Goal: Information Seeking & Learning: Check status

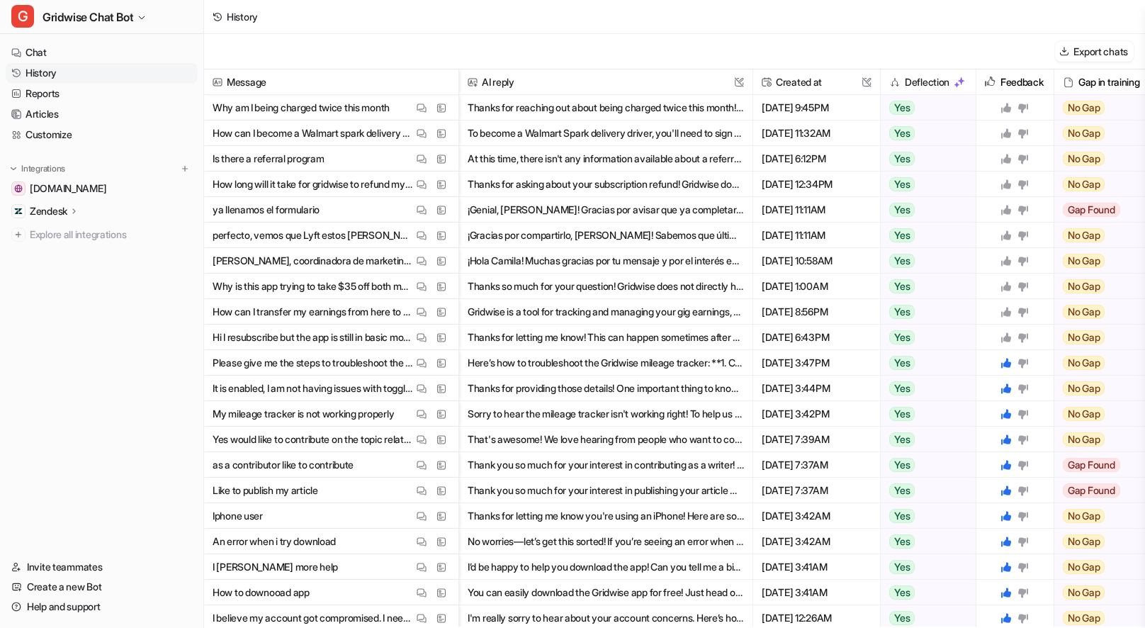
click at [596, 112] on button "Thanks for reaching out about being charged twice this month! Gridwise does not…" at bounding box center [605, 107] width 276 height 25
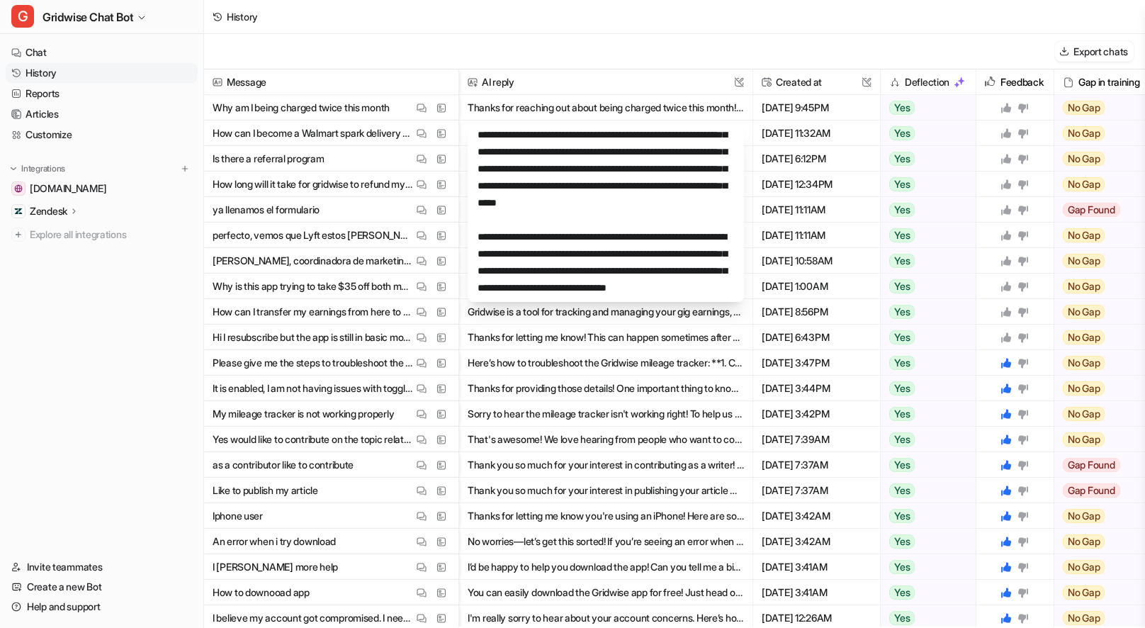
scroll to position [102, 0]
click at [654, 67] on div "Export chats" at bounding box center [674, 51] width 941 height 35
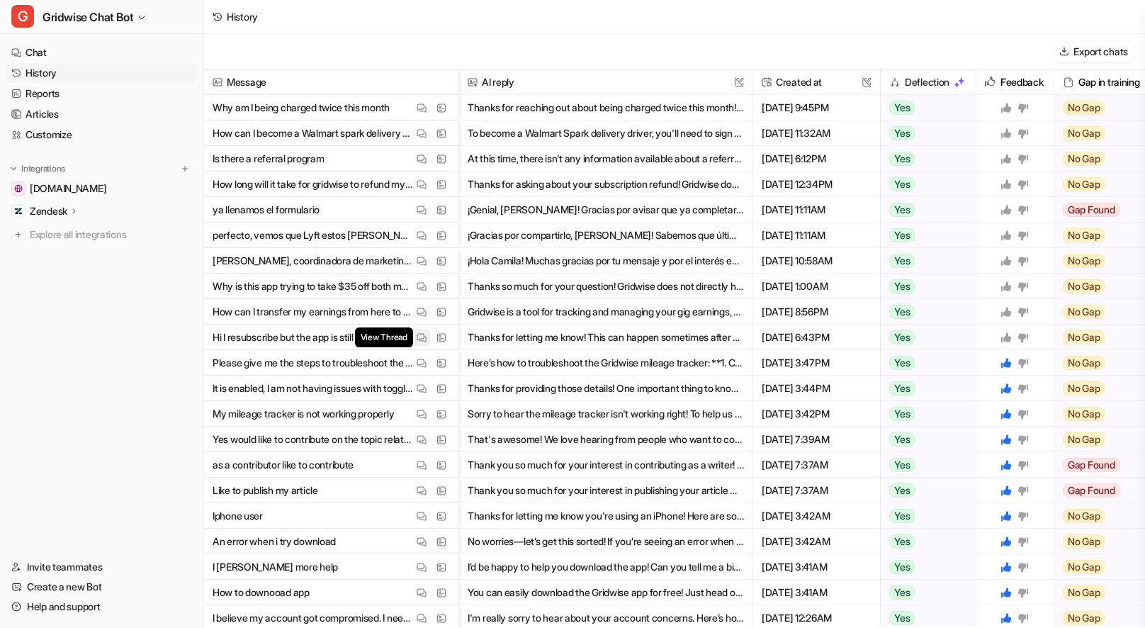
click at [422, 341] on img at bounding box center [421, 337] width 10 height 11
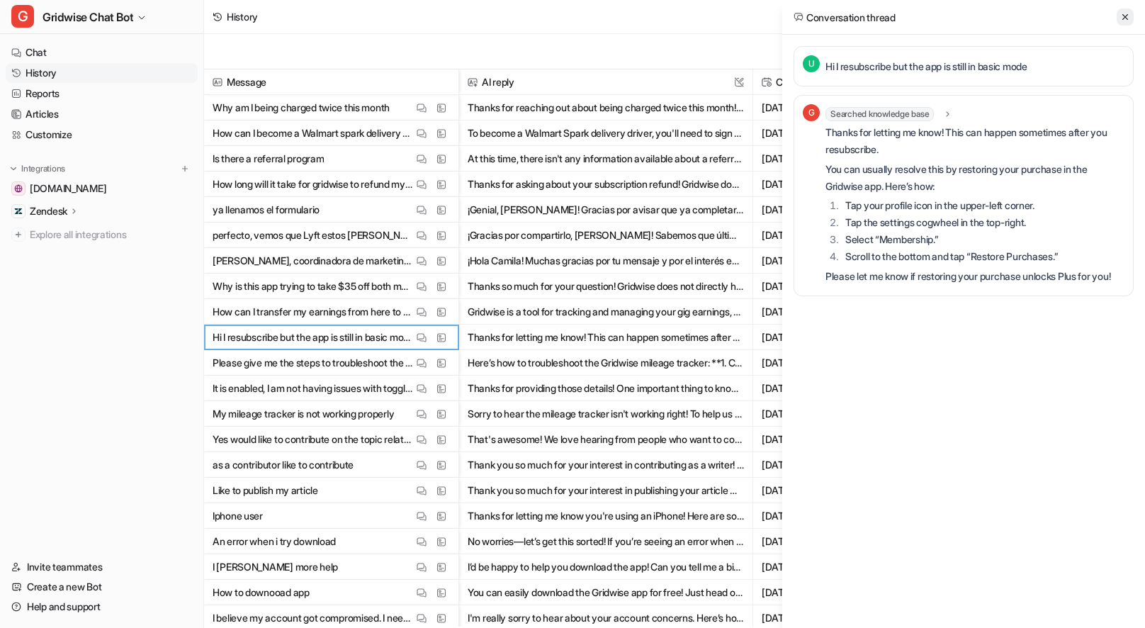
click at [1120, 18] on icon at bounding box center [1125, 17] width 10 height 10
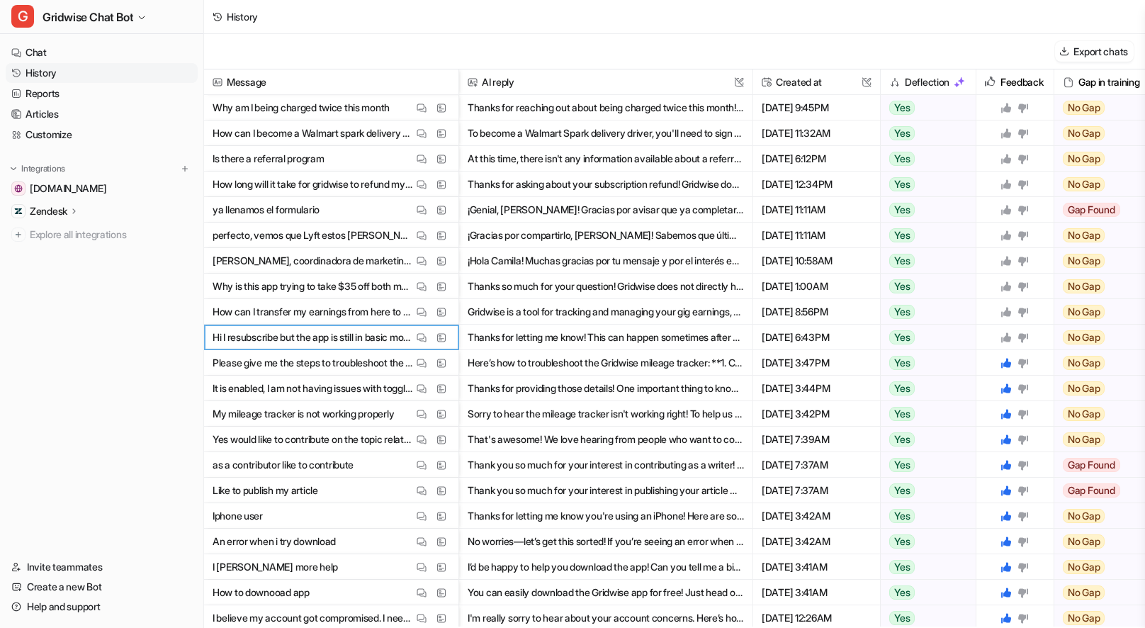
click at [1008, 339] on icon at bounding box center [1006, 337] width 10 height 10
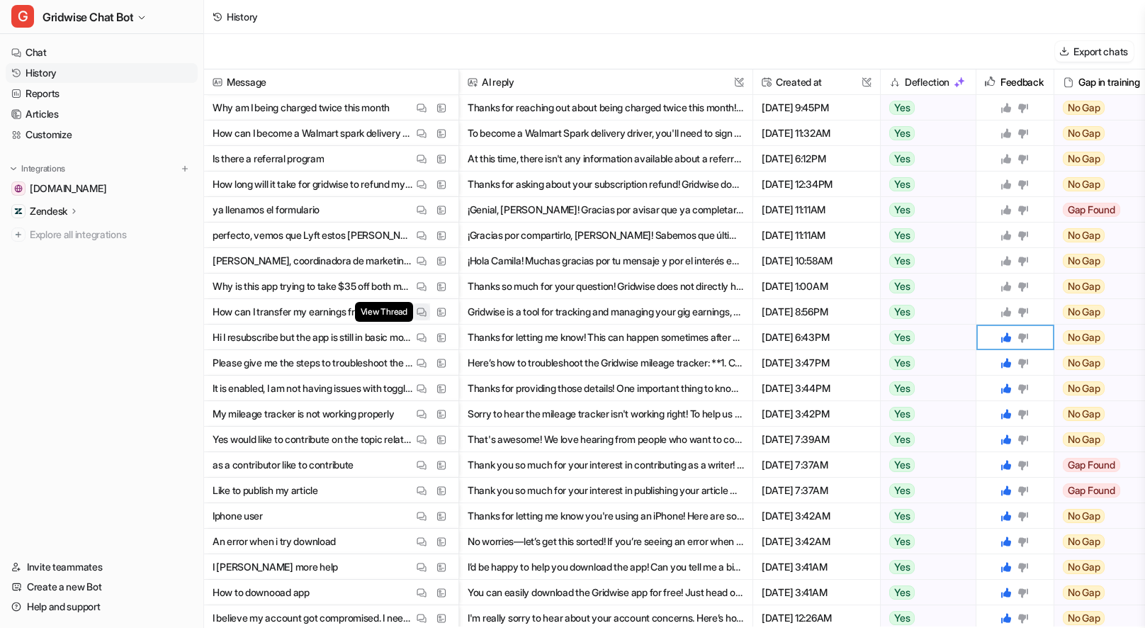
click at [420, 310] on img at bounding box center [421, 312] width 10 height 11
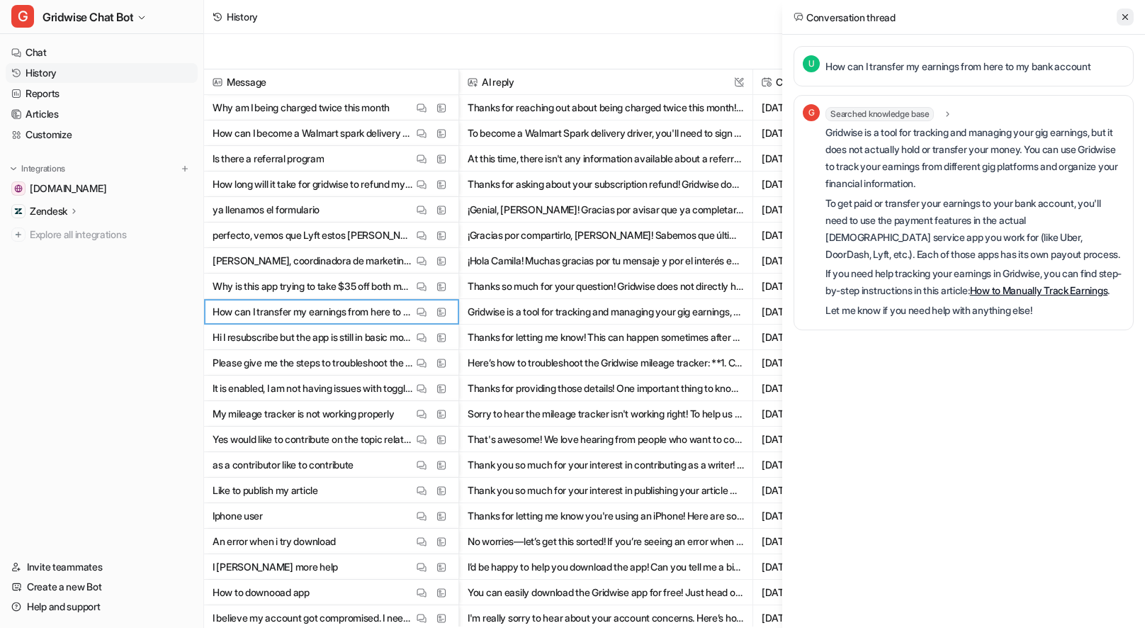
click at [1123, 16] on icon at bounding box center [1125, 17] width 10 height 10
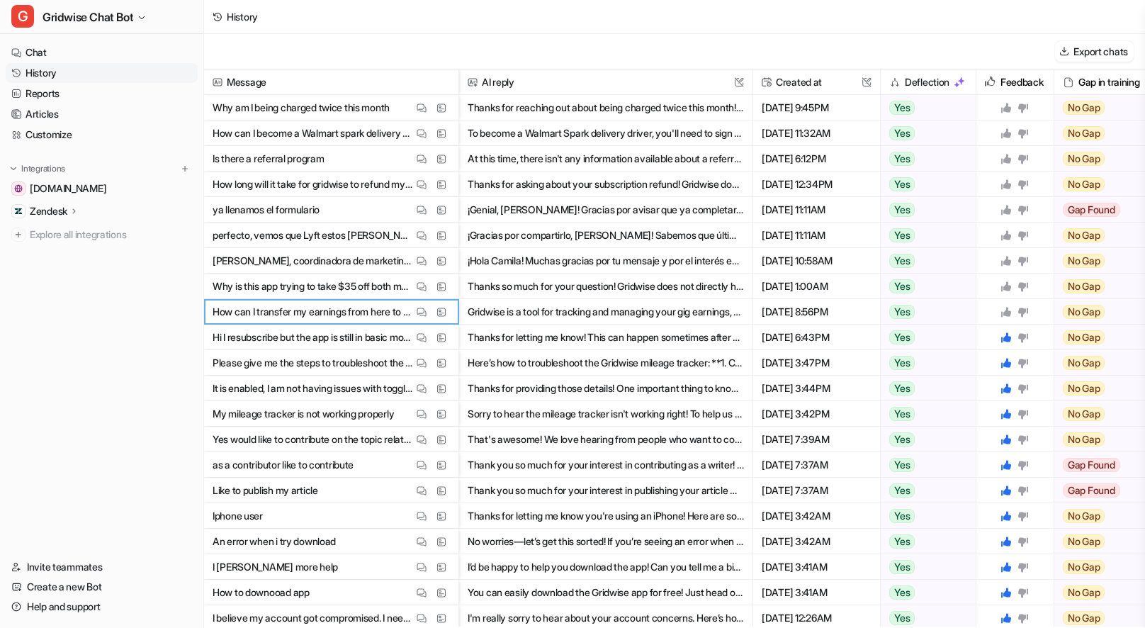
click at [1005, 312] on icon at bounding box center [1006, 312] width 10 height 10
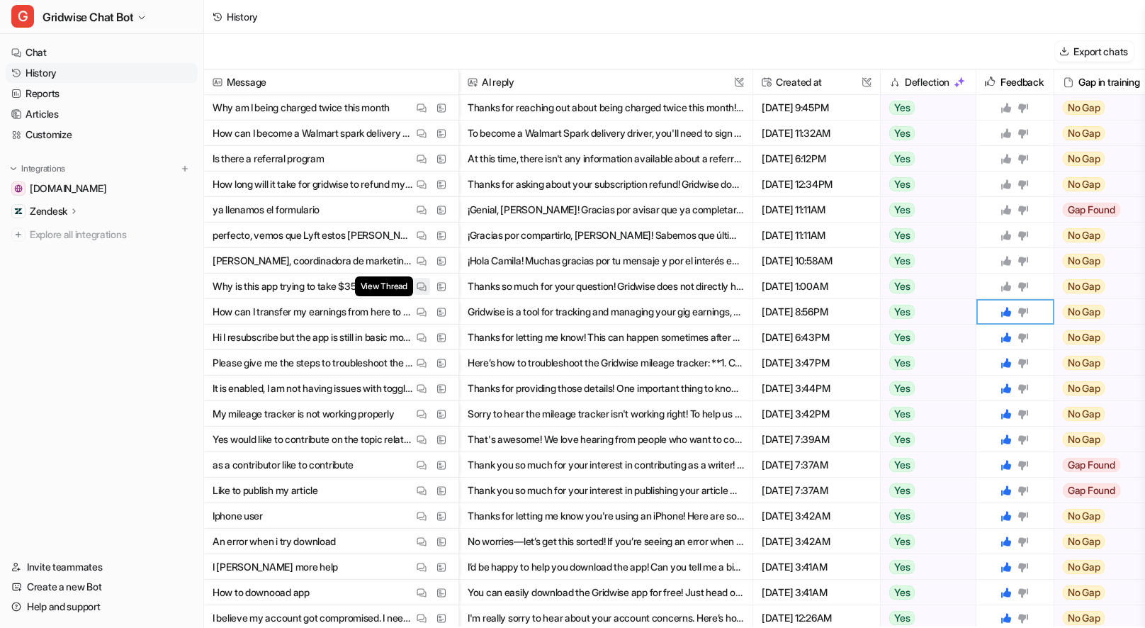
click at [410, 287] on span "View Thread" at bounding box center [384, 286] width 58 height 20
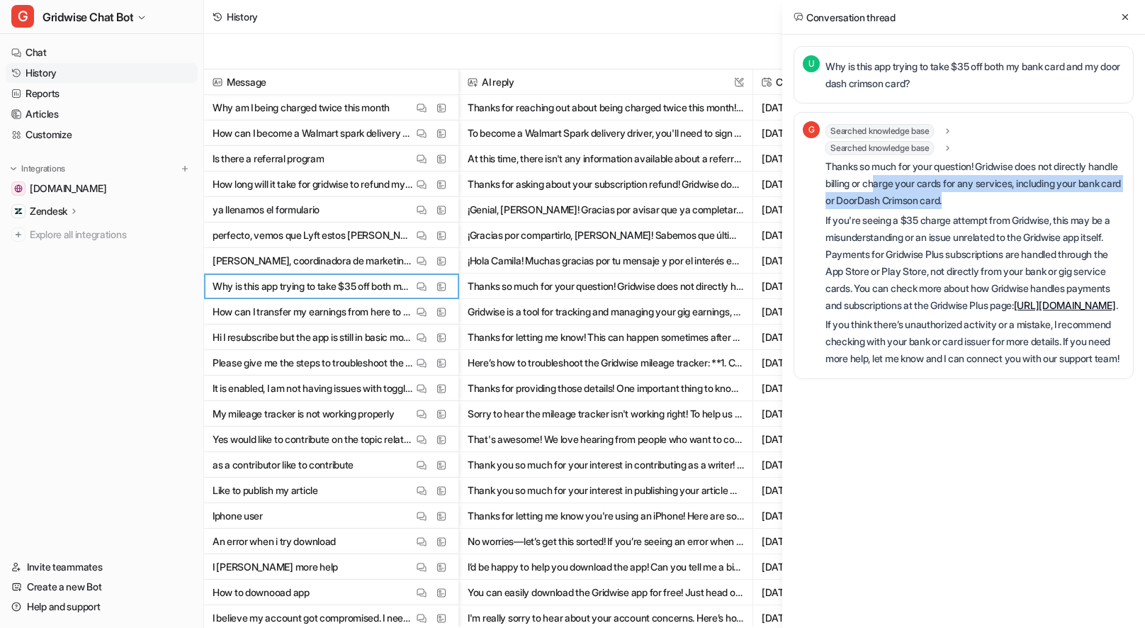
drag, startPoint x: 1067, startPoint y: 195, endPoint x: 906, endPoint y: 187, distance: 161.7
click at [906, 187] on p "Thanks so much for your question! Gridwise does not directly handle billing or …" at bounding box center [974, 183] width 299 height 51
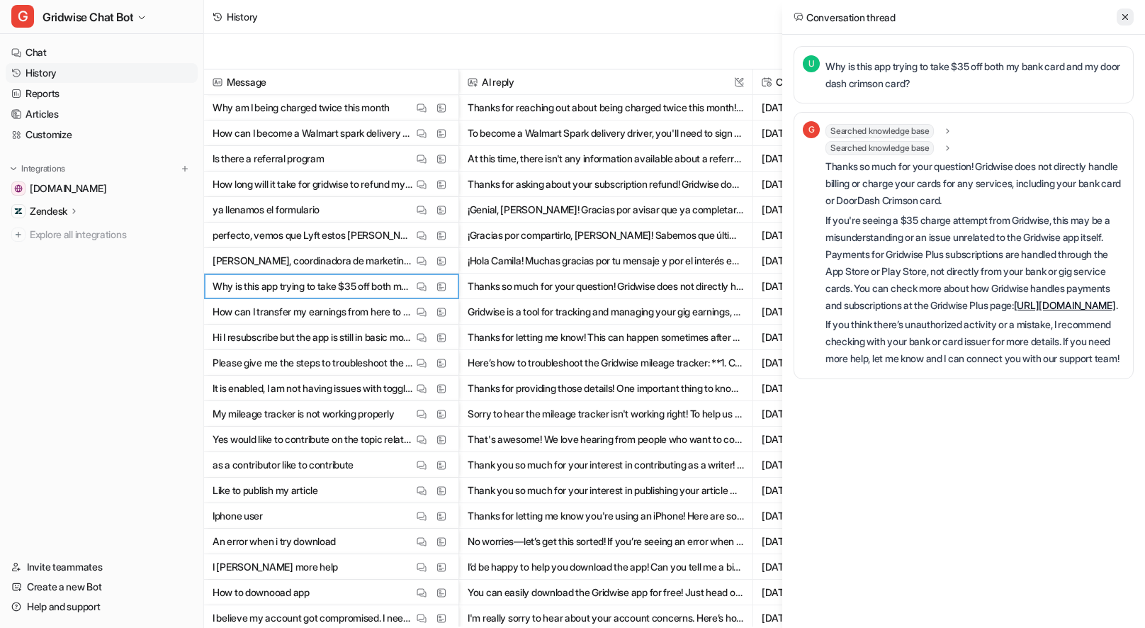
click at [1116, 18] on button at bounding box center [1124, 16] width 17 height 17
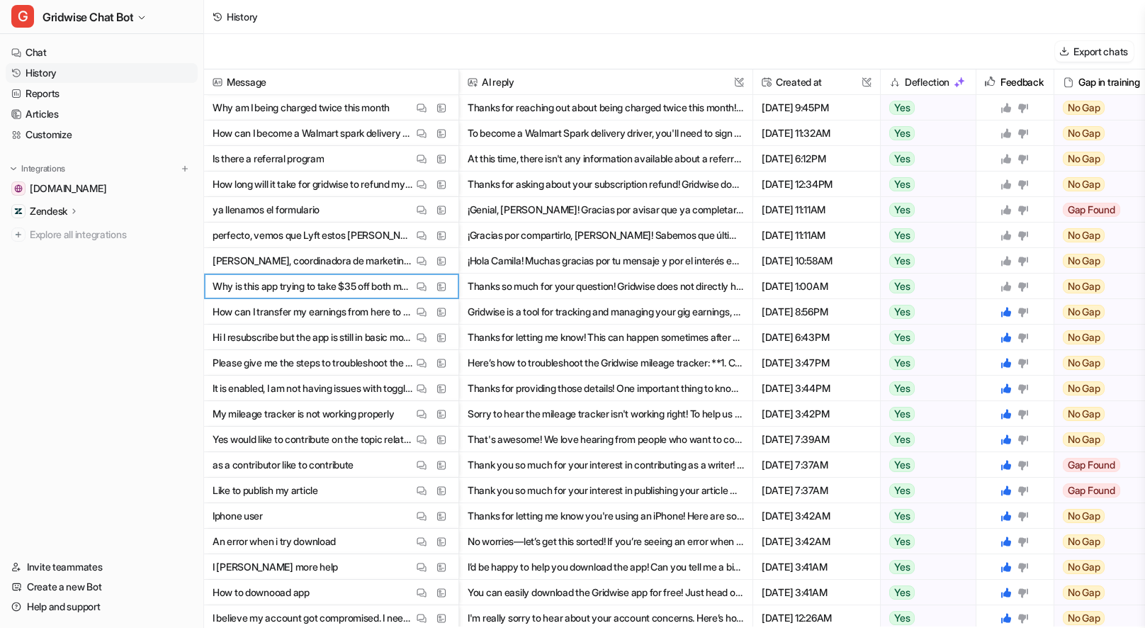
click at [1006, 286] on icon at bounding box center [1006, 286] width 10 height 10
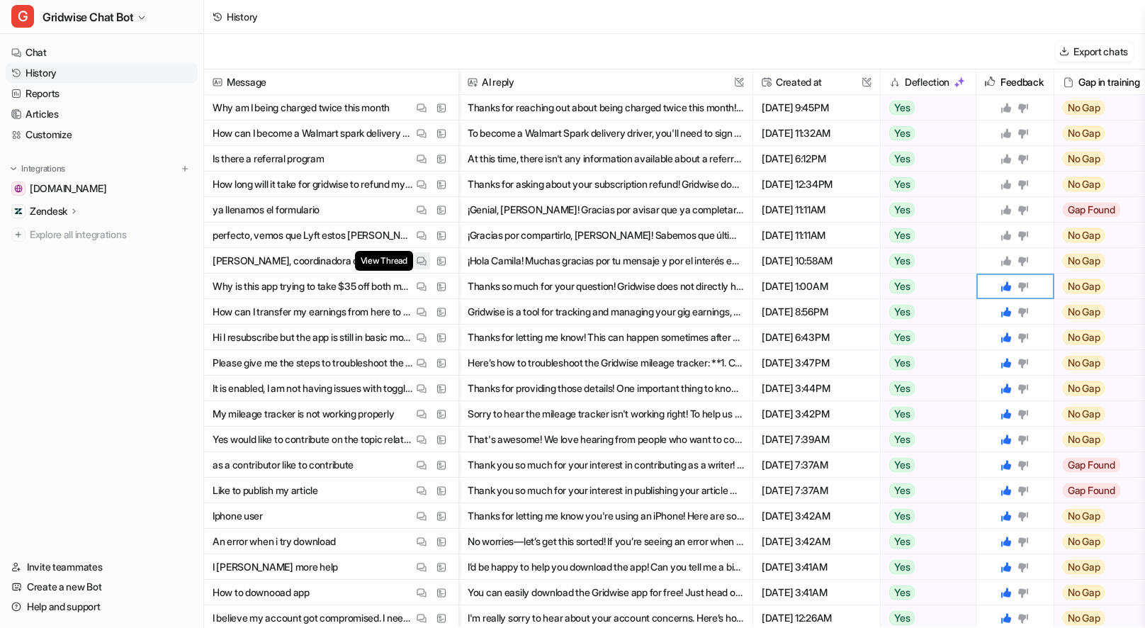
click at [415, 262] on button "View Thread" at bounding box center [421, 260] width 17 height 17
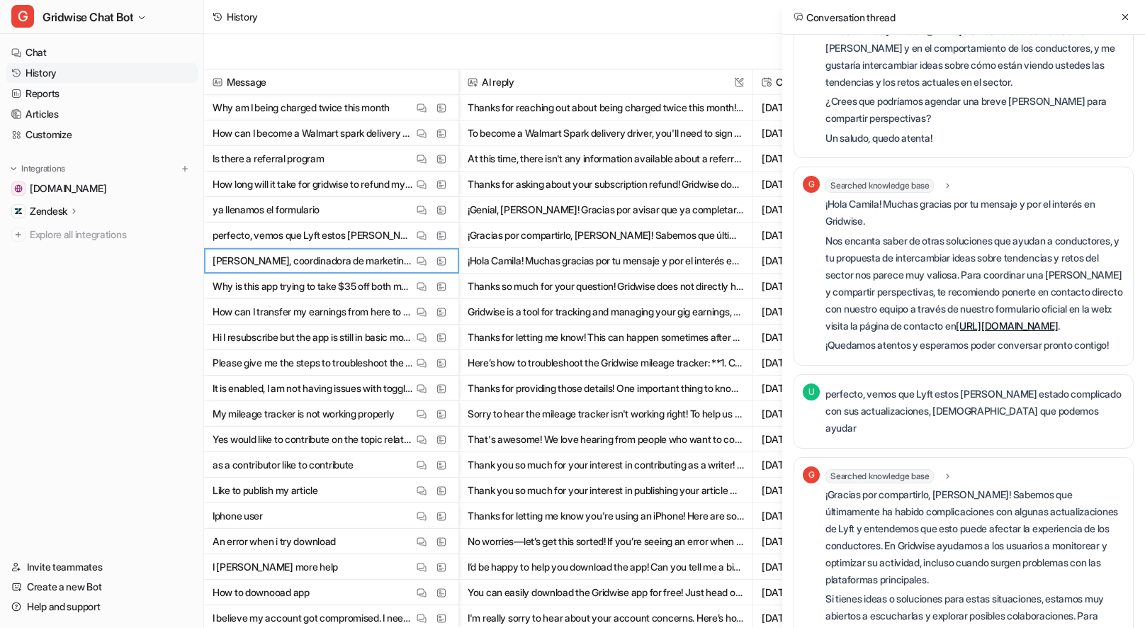
scroll to position [0, 0]
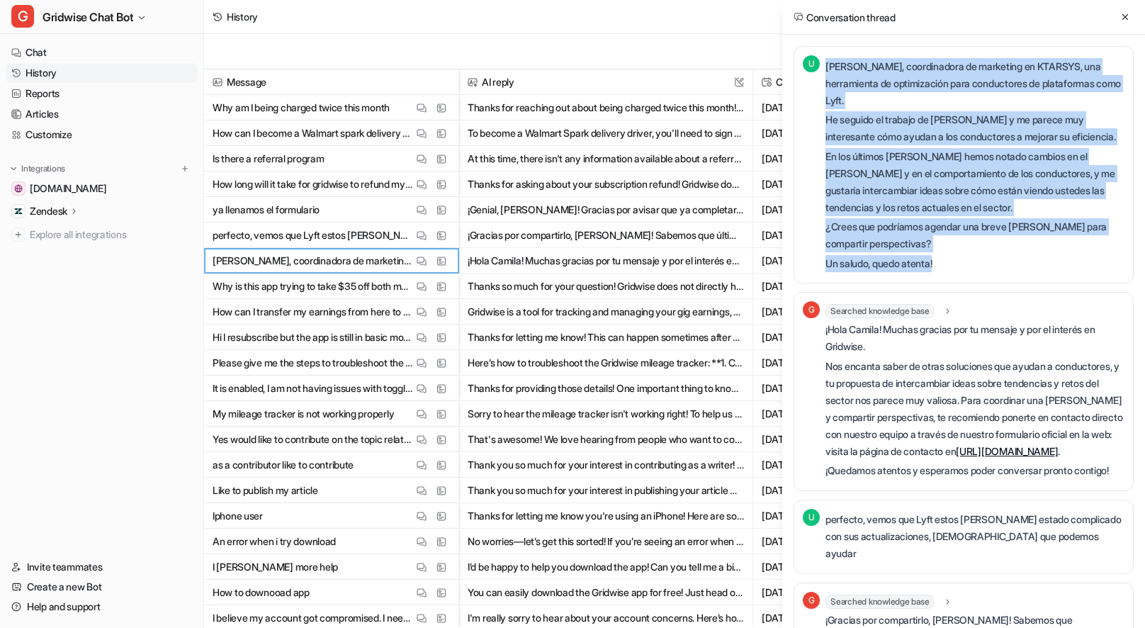
drag, startPoint x: 965, startPoint y: 258, endPoint x: 822, endPoint y: 66, distance: 239.8
click at [822, 66] on div "U Soy Camila, coordinadora de marketing en KTARSYS, una herramienta de optimiza…" at bounding box center [963, 164] width 322 height 219
copy div "[PERSON_NAME], coordinadora de marketing en KTARSYS, una herramienta de optimiz…"
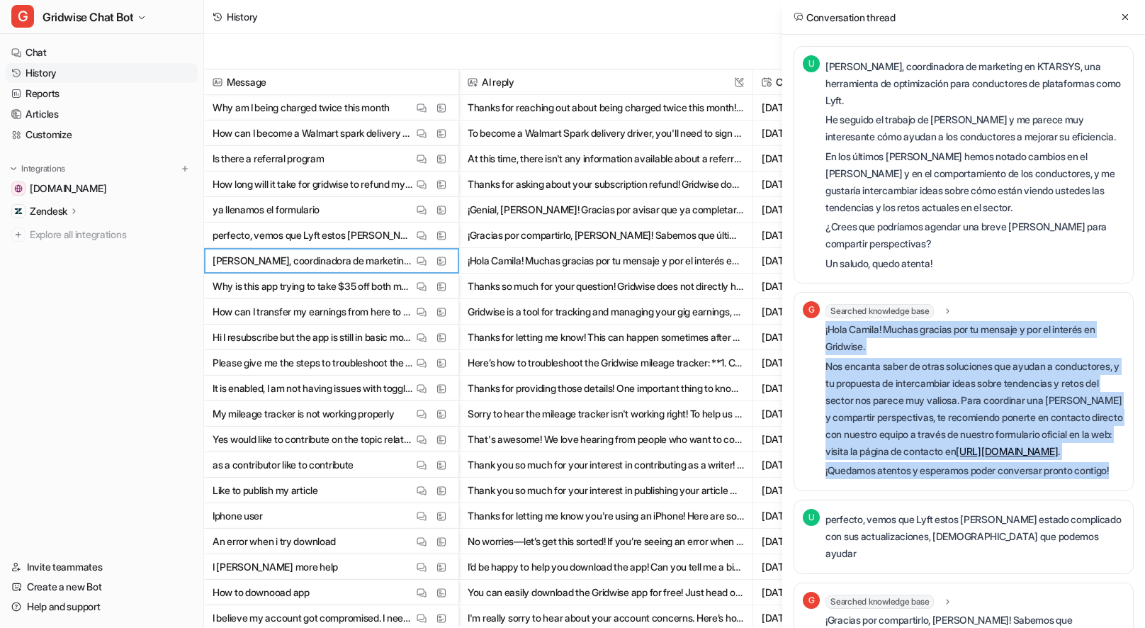
drag, startPoint x: 882, startPoint y: 507, endPoint x: 825, endPoint y: 331, distance: 185.5
click at [825, 331] on div "¡Hola Camila! Muchas gracias por tu mensaje y por el interés en Gridwise. Nos e…" at bounding box center [974, 400] width 299 height 158
copy div "¡Hola Camila! Muchas gracias por tu mensaje y por el interés en Gridwise. Nos e…"
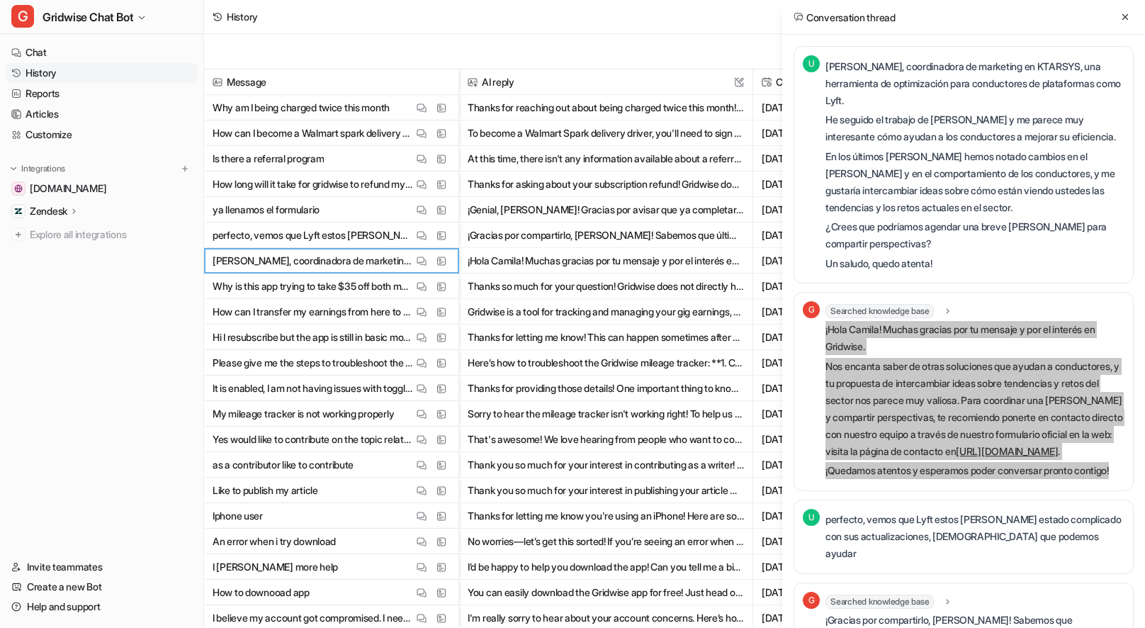
scroll to position [144, 0]
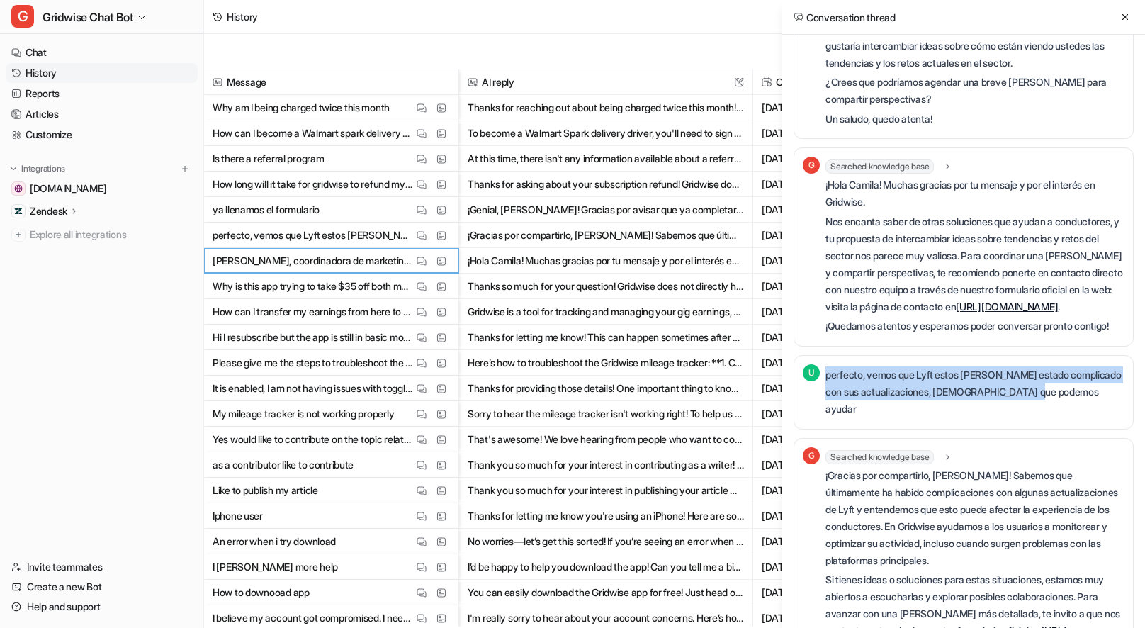
drag, startPoint x: 1087, startPoint y: 421, endPoint x: 808, endPoint y: 398, distance: 280.0
click at [808, 398] on div "U perfecto, vemos que Lyft estos [PERSON_NAME] estado complicado con sus actual…" at bounding box center [963, 392] width 322 height 56
copy p "perfecto, vemos que Lyft estos [PERSON_NAME] estado complicado con sus actualiz…"
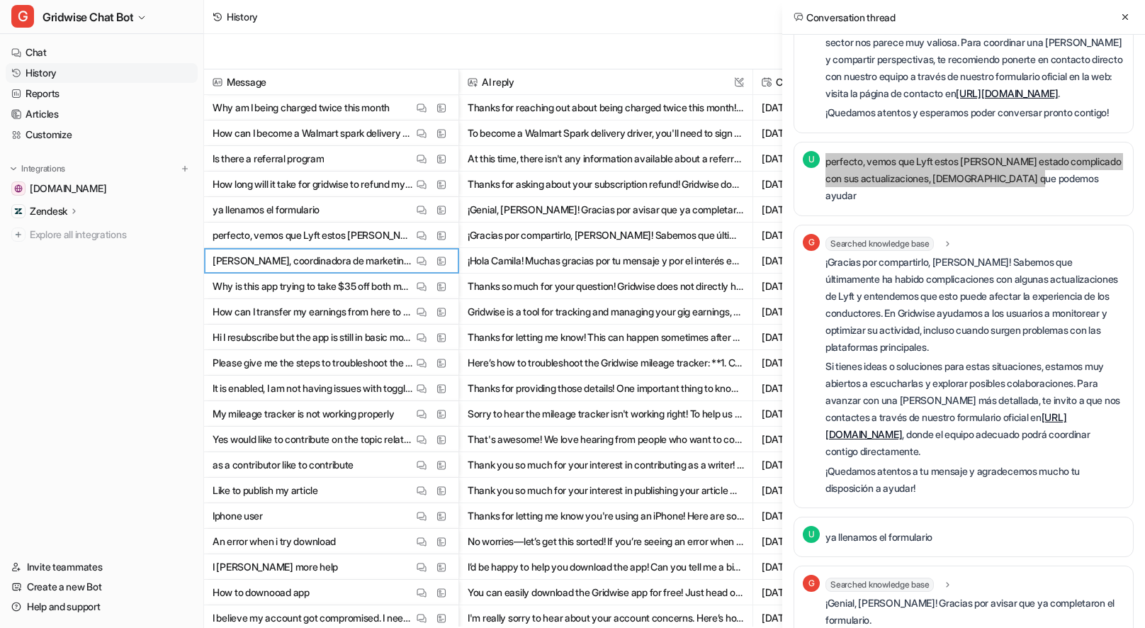
scroll to position [361, 0]
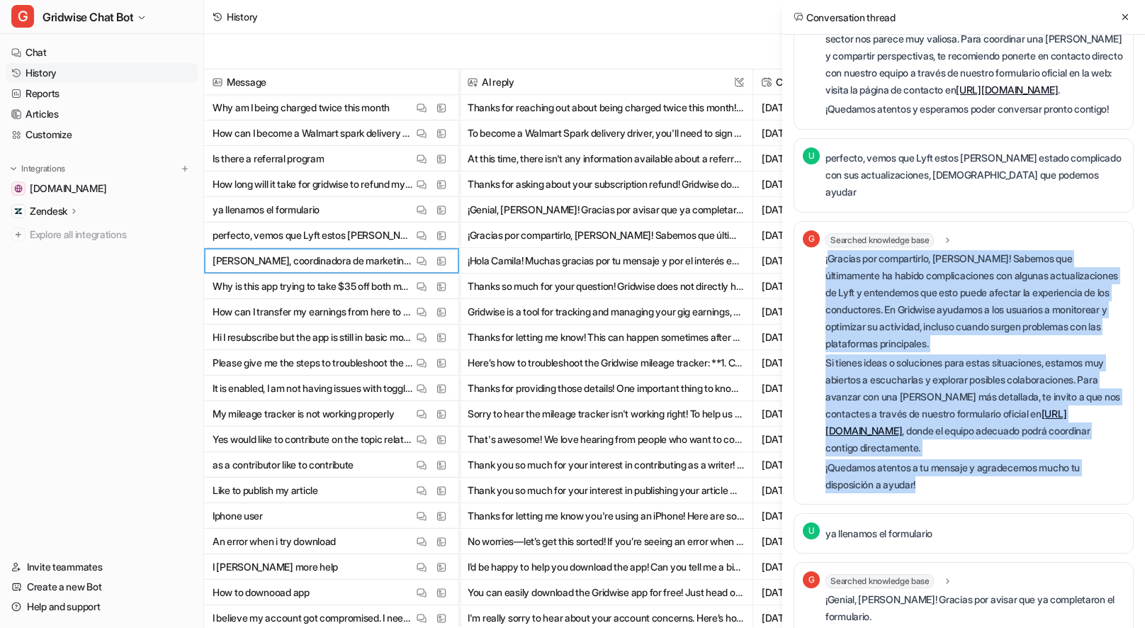
drag, startPoint x: 945, startPoint y: 507, endPoint x: 827, endPoint y: 272, distance: 263.2
click at [827, 272] on div "¡Gracias por compartirlo, [PERSON_NAME]! Sabemos que últimamente ha habido comp…" at bounding box center [974, 371] width 299 height 243
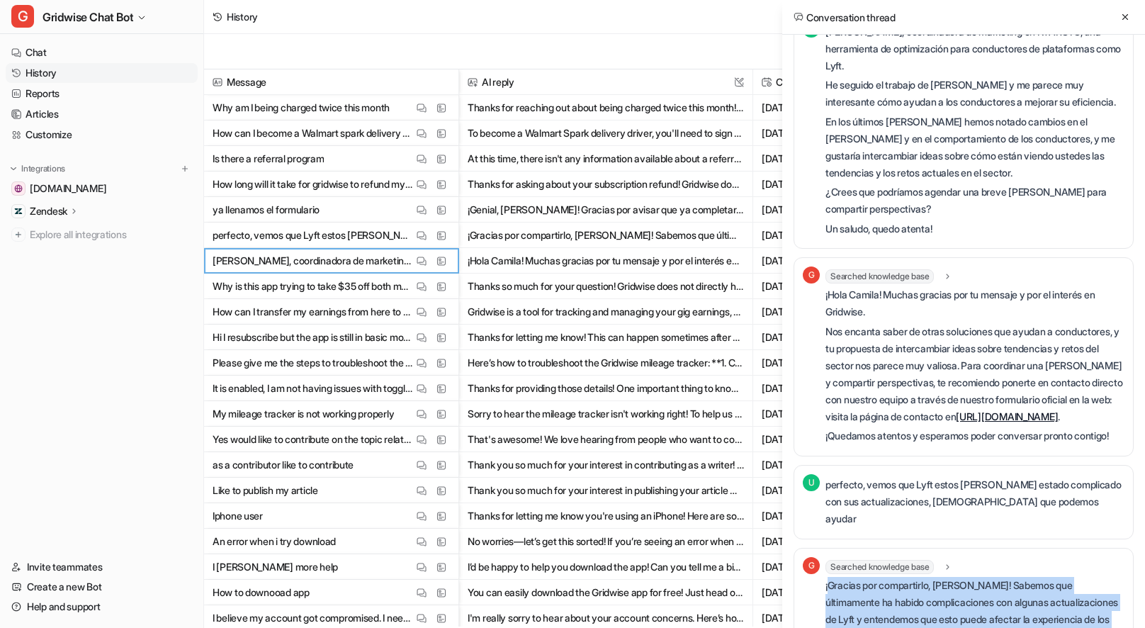
scroll to position [0, 0]
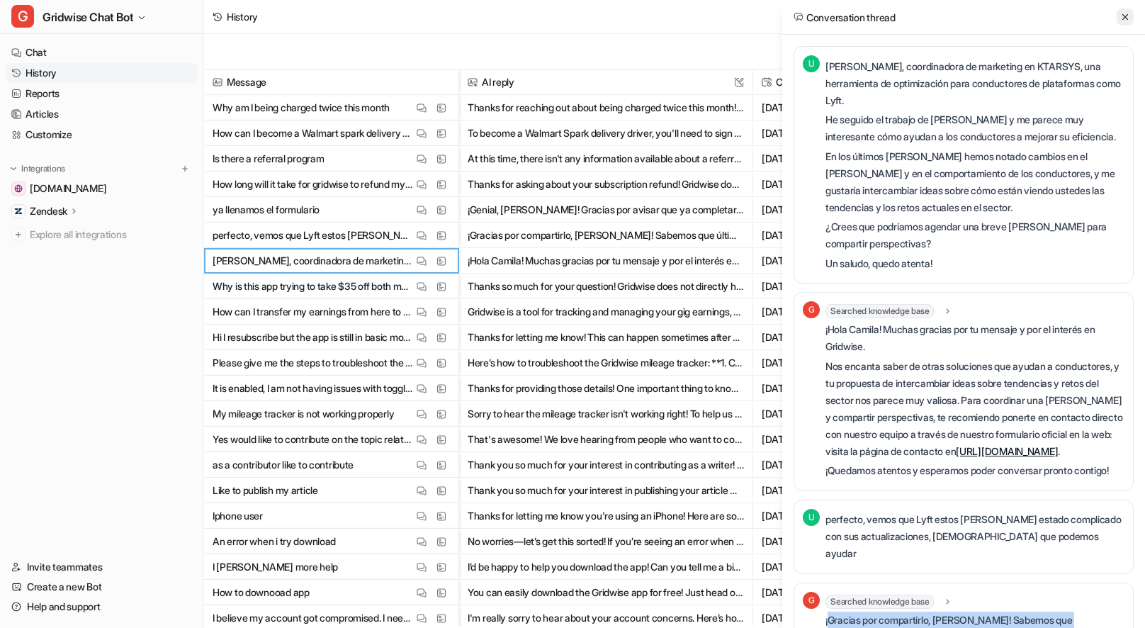
click at [1120, 14] on icon at bounding box center [1125, 17] width 10 height 10
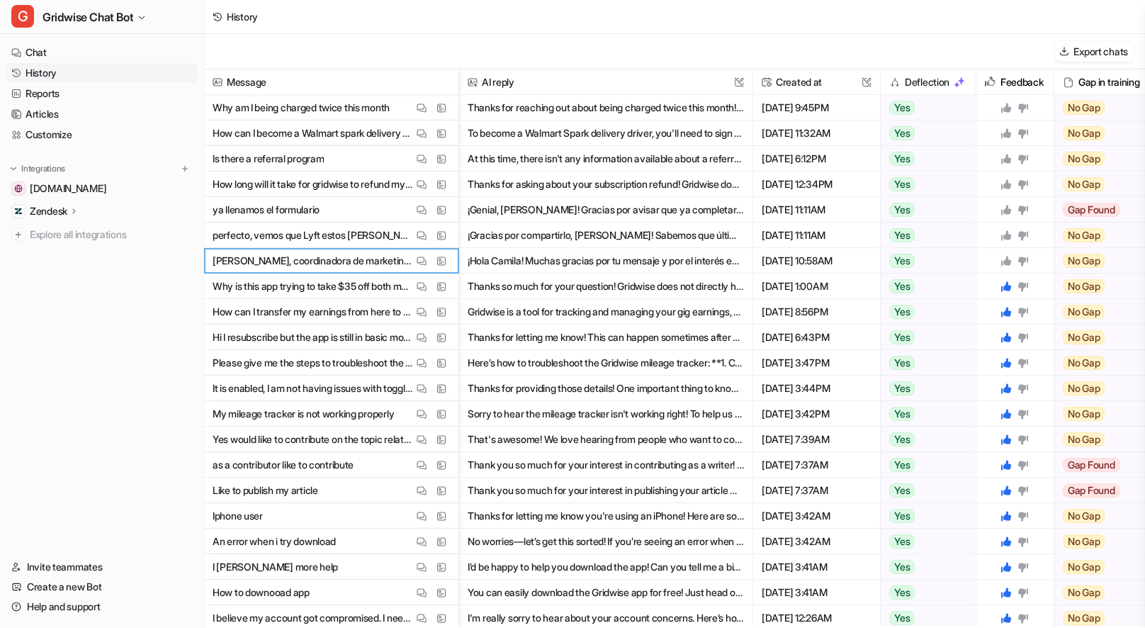
click at [1005, 263] on icon at bounding box center [1006, 261] width 10 height 10
click at [1006, 234] on icon at bounding box center [1006, 235] width 10 height 10
click at [1011, 207] on icon at bounding box center [1005, 209] width 11 height 11
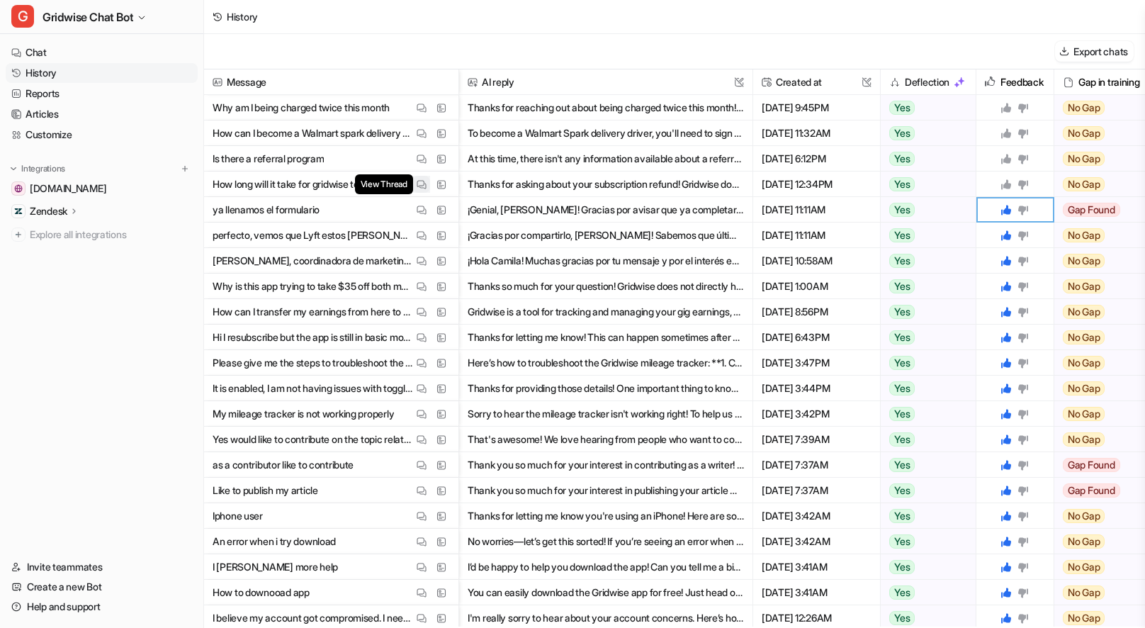
click at [422, 180] on img at bounding box center [421, 184] width 10 height 11
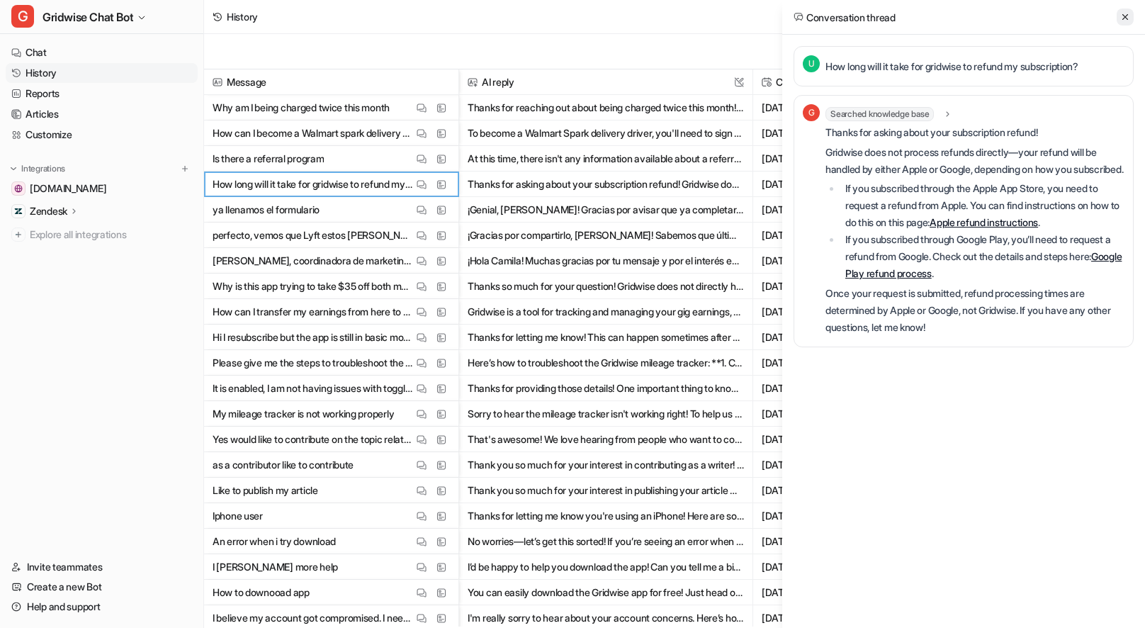
click at [1118, 13] on button at bounding box center [1124, 16] width 17 height 17
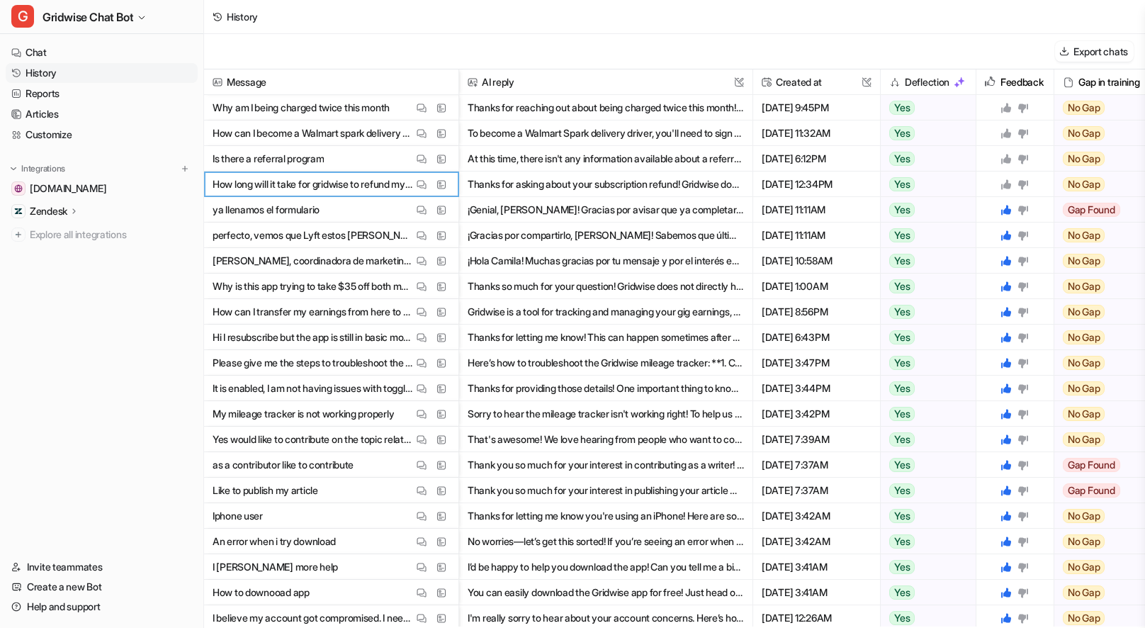
click at [1004, 183] on icon at bounding box center [1005, 183] width 11 height 11
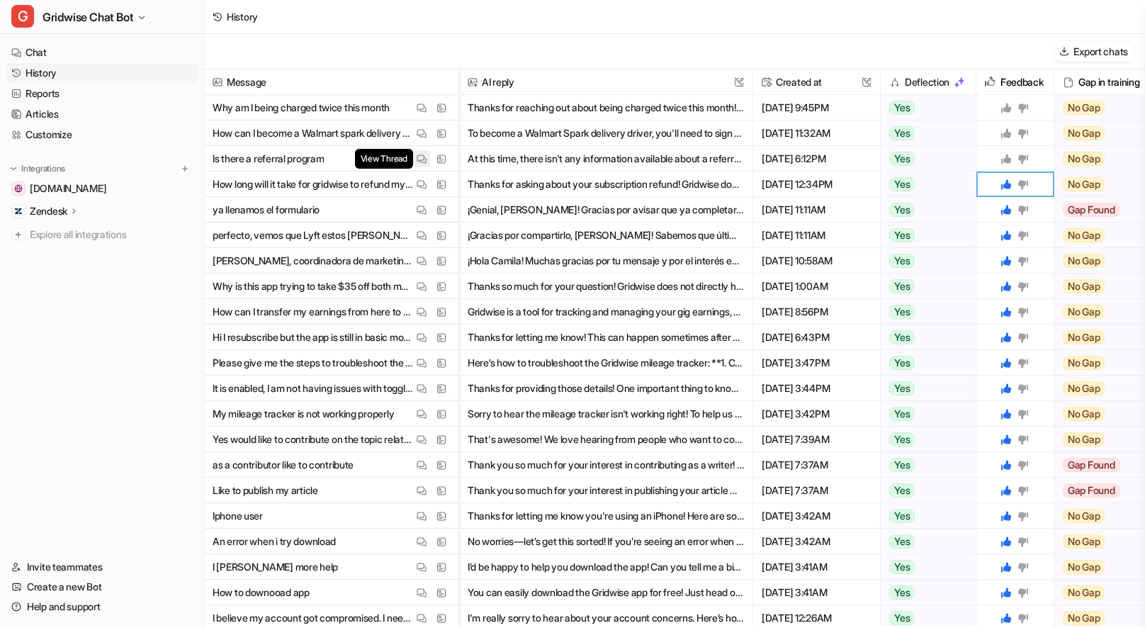
click at [405, 161] on span "View Thread" at bounding box center [384, 159] width 58 height 20
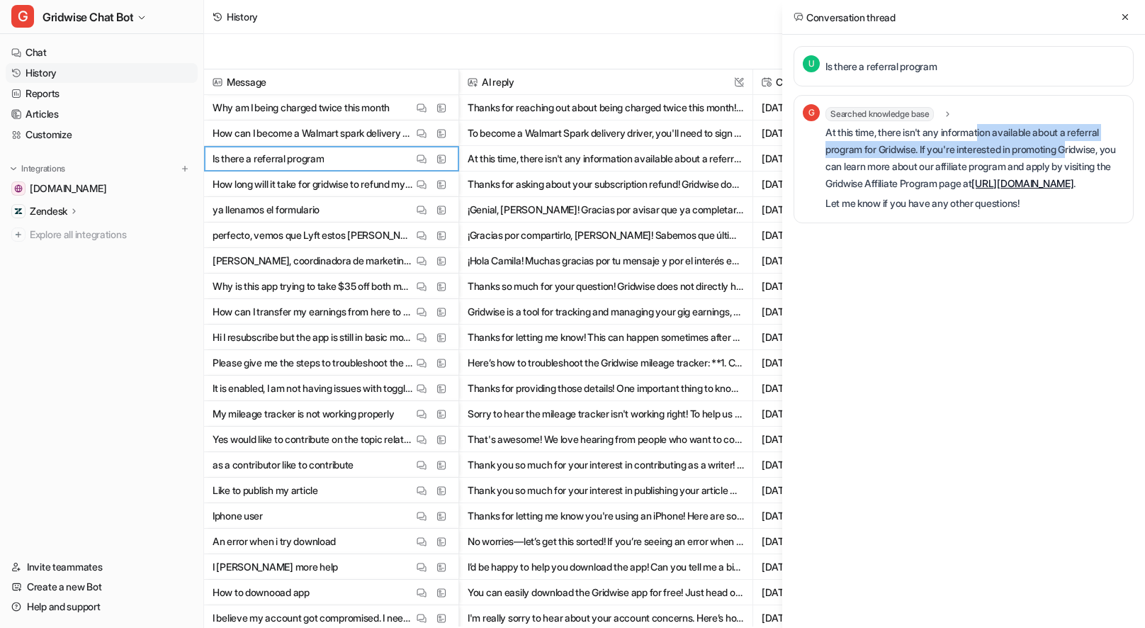
drag, startPoint x: 984, startPoint y: 132, endPoint x: 1081, endPoint y: 152, distance: 99.0
click at [1081, 152] on p "At this time, there isn't any information available about a referral program fo…" at bounding box center [974, 158] width 299 height 68
drag, startPoint x: 1058, startPoint y: 167, endPoint x: 931, endPoint y: 125, distance: 133.5
click at [931, 125] on p "At this time, there isn't any information available about a referral program fo…" at bounding box center [974, 158] width 299 height 68
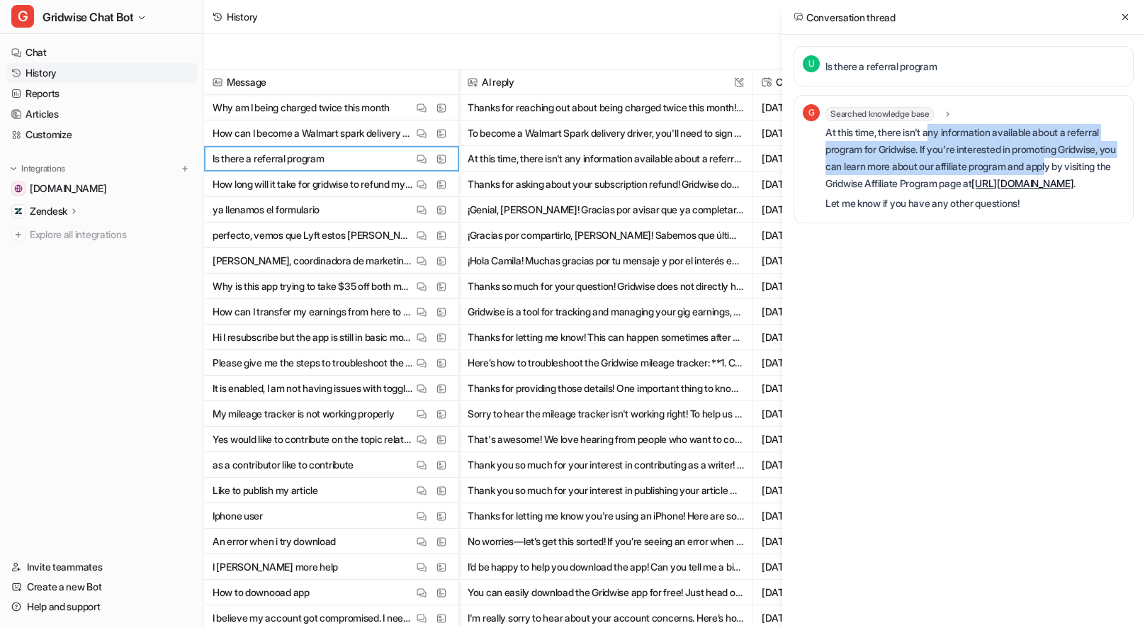
click at [931, 125] on p "At this time, there isn't any information available about a referral program fo…" at bounding box center [974, 158] width 299 height 68
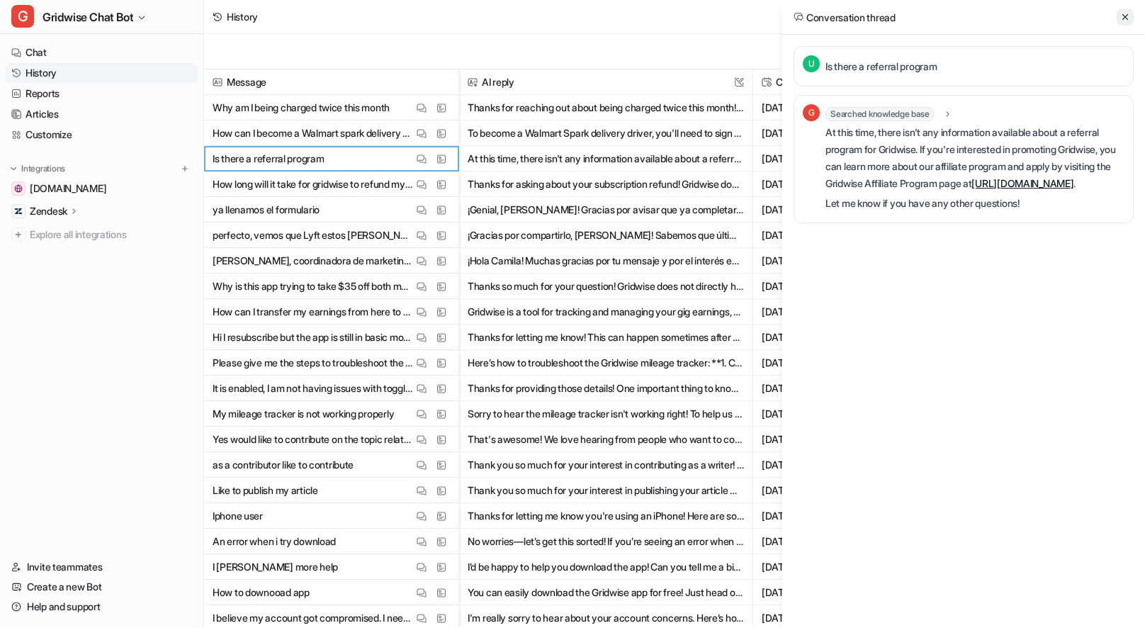
click at [1121, 21] on icon at bounding box center [1125, 17] width 10 height 10
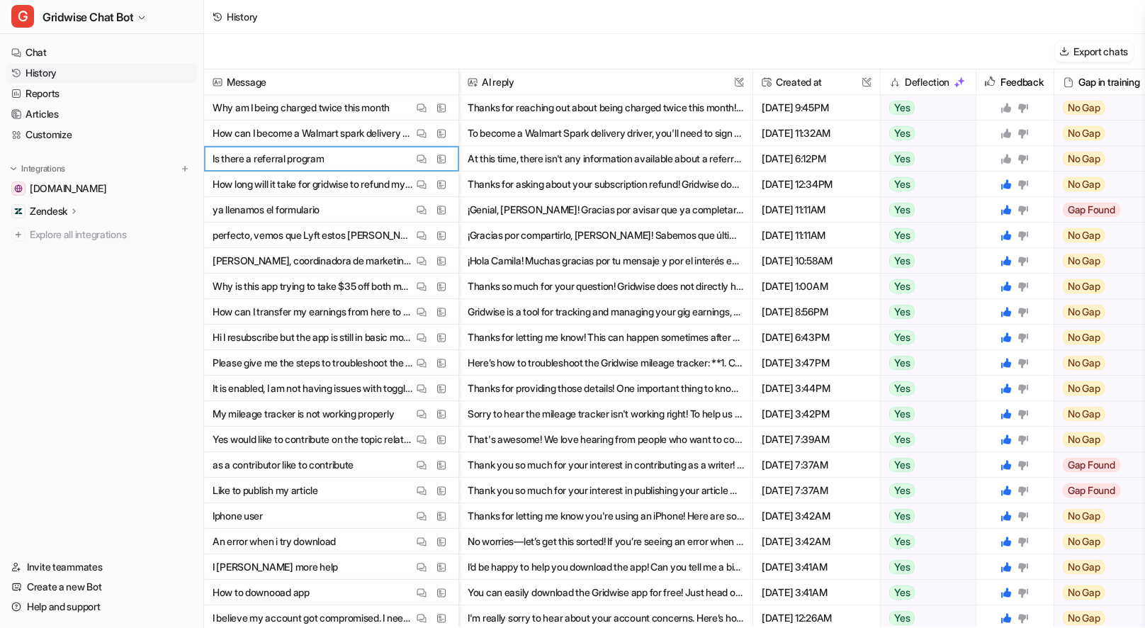
click at [1004, 159] on icon at bounding box center [1006, 159] width 10 height 10
click at [419, 129] on img at bounding box center [421, 133] width 10 height 11
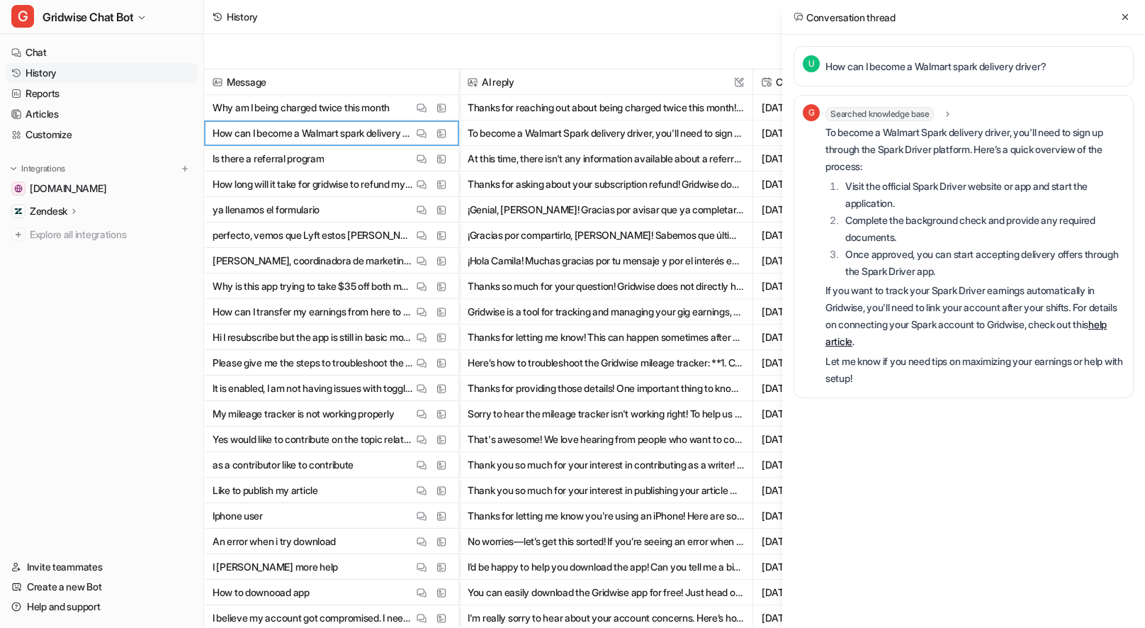
click at [1128, 15] on icon at bounding box center [1125, 17] width 10 height 10
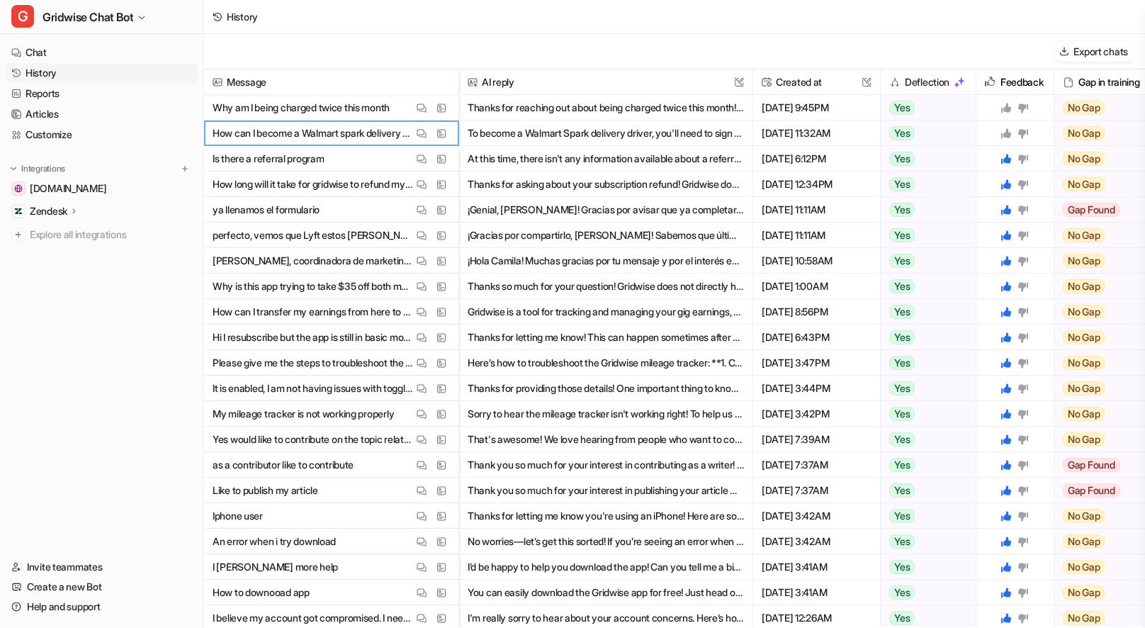
click at [1006, 126] on div at bounding box center [1015, 132] width 66 height 25
click at [1006, 131] on icon at bounding box center [1006, 133] width 10 height 10
click at [409, 113] on span "Why am I being charged twice this month View Thread View Sources" at bounding box center [331, 107] width 243 height 25
click at [421, 110] on img at bounding box center [421, 108] width 10 height 11
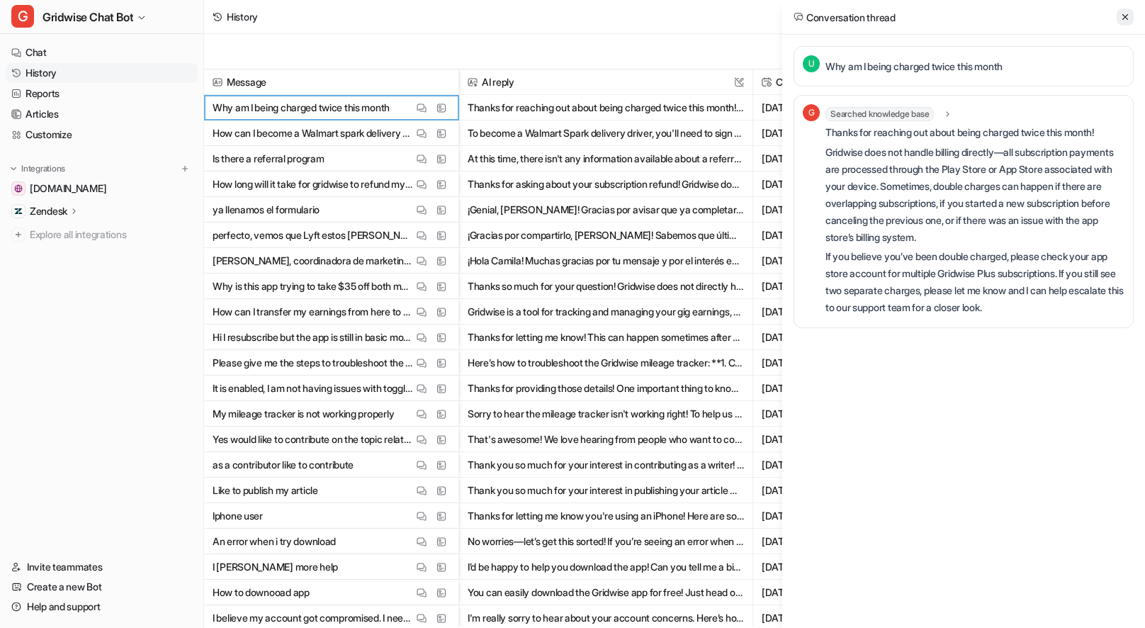
drag, startPoint x: 1123, startPoint y: 33, endPoint x: 1126, endPoint y: 16, distance: 16.7
click at [1122, 29] on div "Conversation thread" at bounding box center [963, 17] width 363 height 35
click at [1126, 16] on icon at bounding box center [1125, 17] width 10 height 10
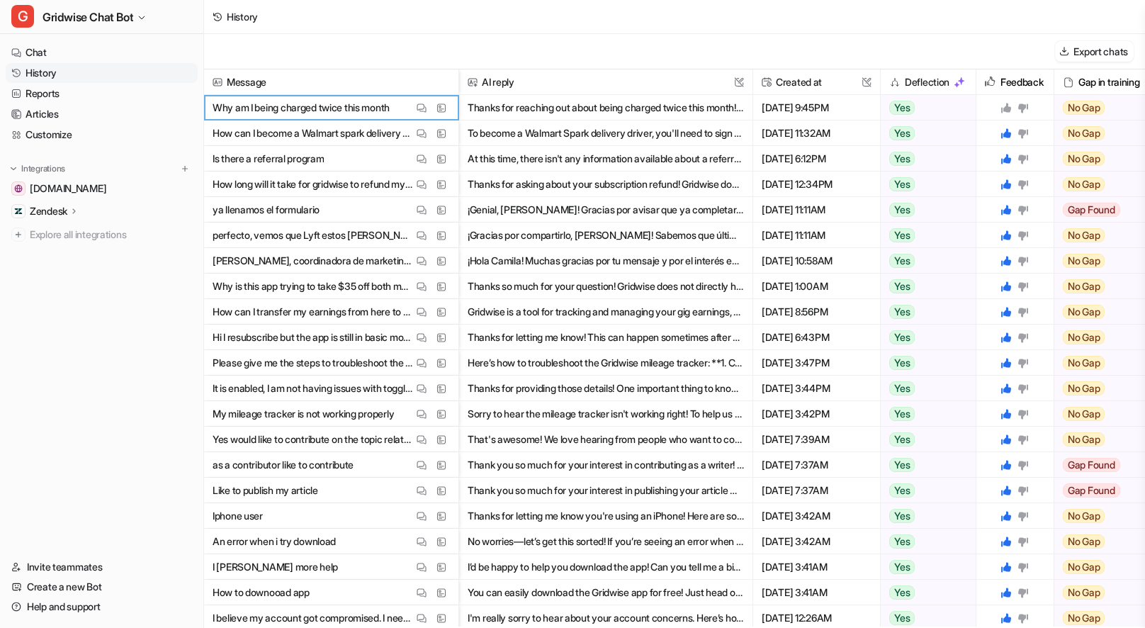
click at [1009, 105] on icon at bounding box center [1005, 107] width 11 height 11
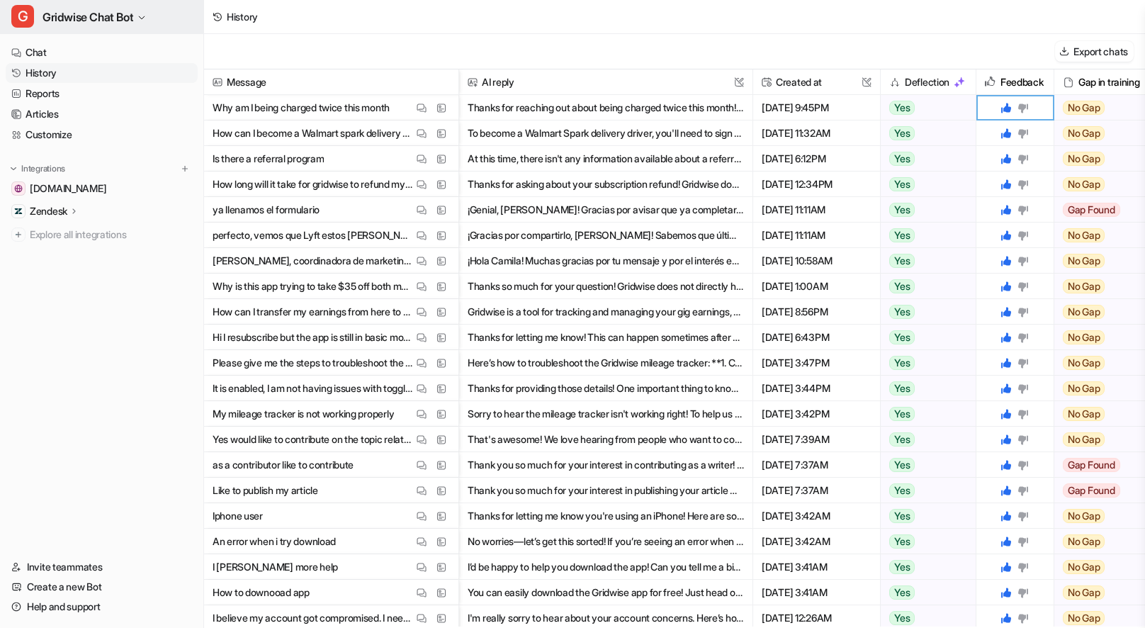
click at [93, 27] on button "G Gridwise Chat Bot" at bounding box center [101, 17] width 203 height 34
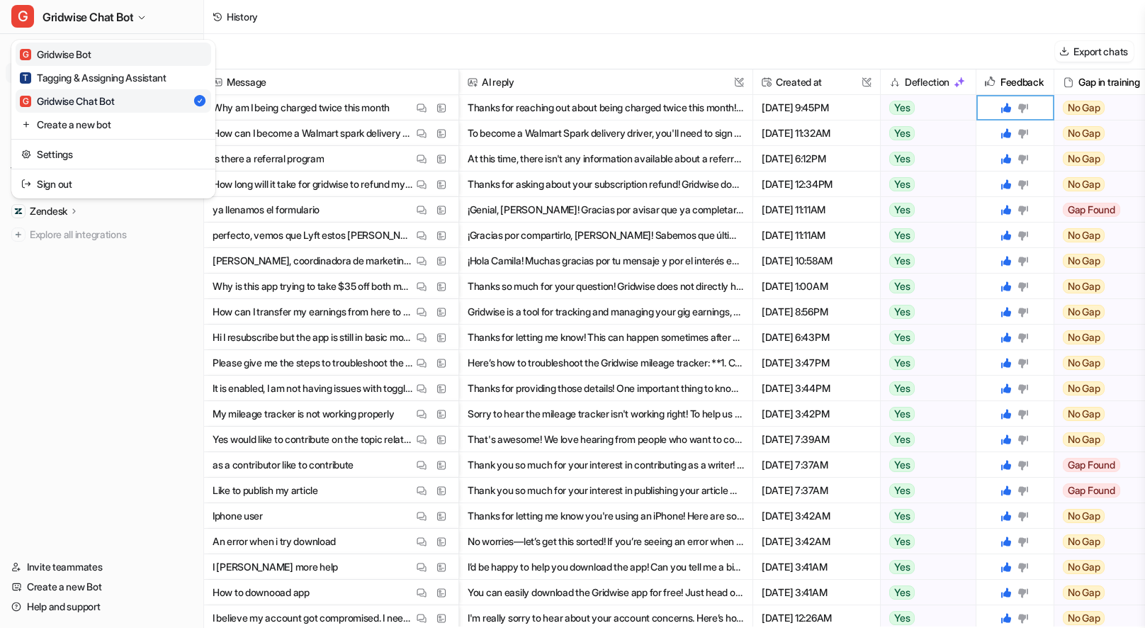
click at [100, 55] on link "G Gridwise Bot" at bounding box center [113, 53] width 195 height 23
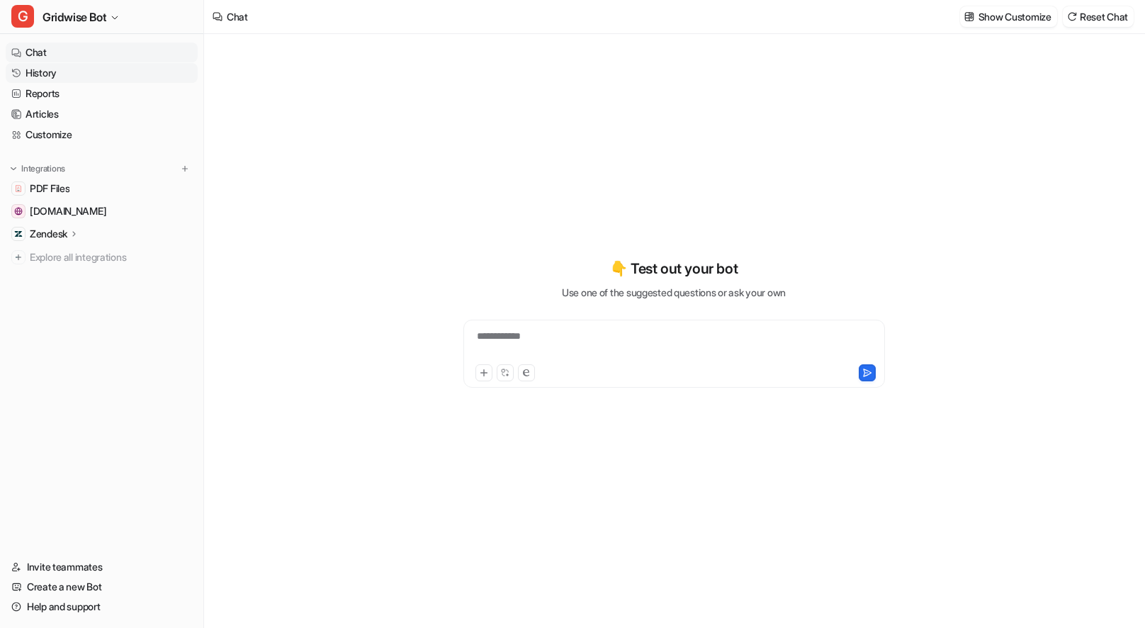
click at [39, 75] on link "History" at bounding box center [102, 73] width 192 height 20
